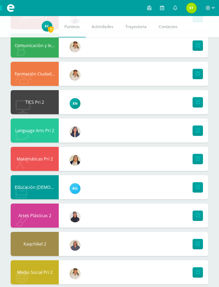
scroll to position [139, 0]
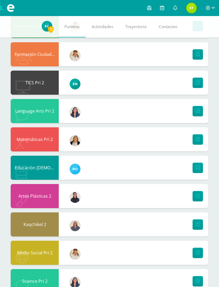
click at [45, 168] on div "Educación [DEMOGRAPHIC_DATA] Pri 2" at bounding box center [35, 168] width 48 height 24
click at [28, 173] on div "Educación [DEMOGRAPHIC_DATA] Pri 2" at bounding box center [35, 168] width 48 height 24
click at [196, 168] on link at bounding box center [198, 168] width 10 height 10
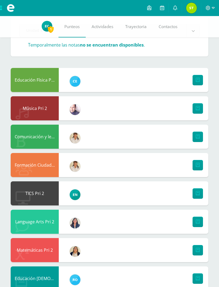
scroll to position [0, 0]
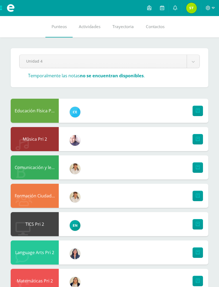
click at [34, 168] on div "Comunicación y lenguaje Pri 2" at bounding box center [35, 167] width 48 height 24
click at [202, 170] on link at bounding box center [198, 167] width 10 height 10
click at [59, 26] on span "Punteos" at bounding box center [59, 27] width 15 height 6
click at [193, 63] on body "Archivos Cerrar panel Configuración Cerrar sesión [PERSON_NAME][US_STATE] Mi Pe…" at bounding box center [109, 223] width 219 height 446
click at [73, 59] on body "Archivos Cerrar panel Configuración Cerrar sesión [PERSON_NAME][US_STATE] Mi Pe…" at bounding box center [109, 223] width 219 height 446
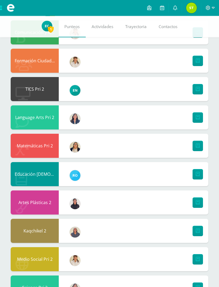
scroll to position [133, 0]
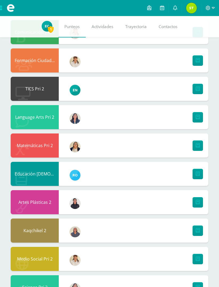
click at [38, 176] on div "Educación [DEMOGRAPHIC_DATA] Pri 2" at bounding box center [35, 174] width 48 height 24
click at [31, 174] on div "Educación [DEMOGRAPHIC_DATA] Pri 2" at bounding box center [35, 174] width 48 height 24
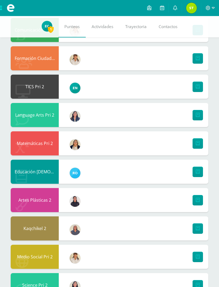
scroll to position [139, 0]
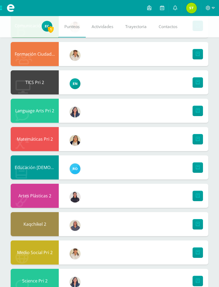
click at [195, 169] on link at bounding box center [198, 167] width 10 height 10
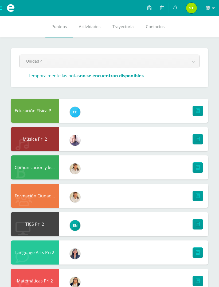
click at [71, 56] on body "Archivos Cerrar panel Configuración Cerrar sesión [PERSON_NAME][US_STATE] Mi Pe…" at bounding box center [109, 223] width 219 height 446
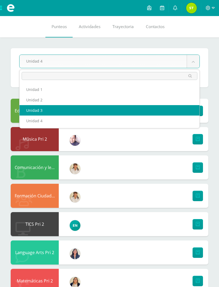
select select "Unidad 3"
